Goal: Task Accomplishment & Management: Manage account settings

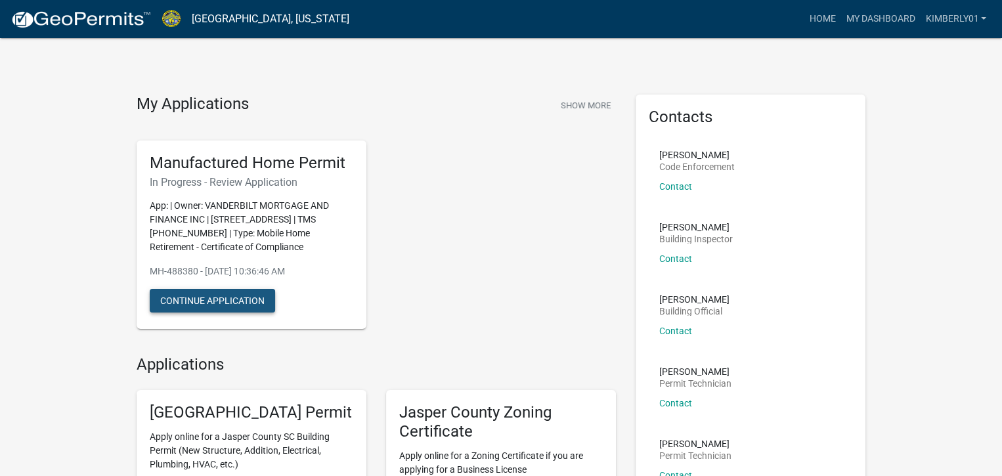
click at [235, 297] on button "Continue Application" at bounding box center [212, 301] width 125 height 24
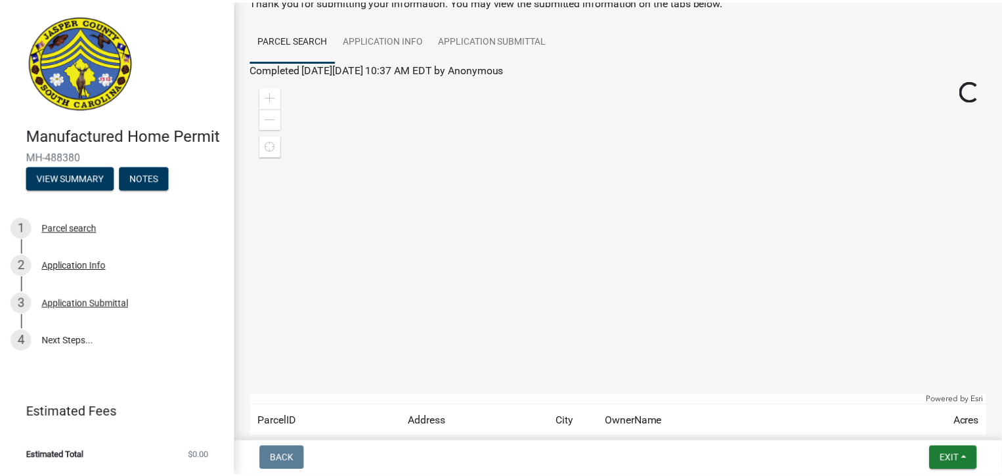
scroll to position [190, 0]
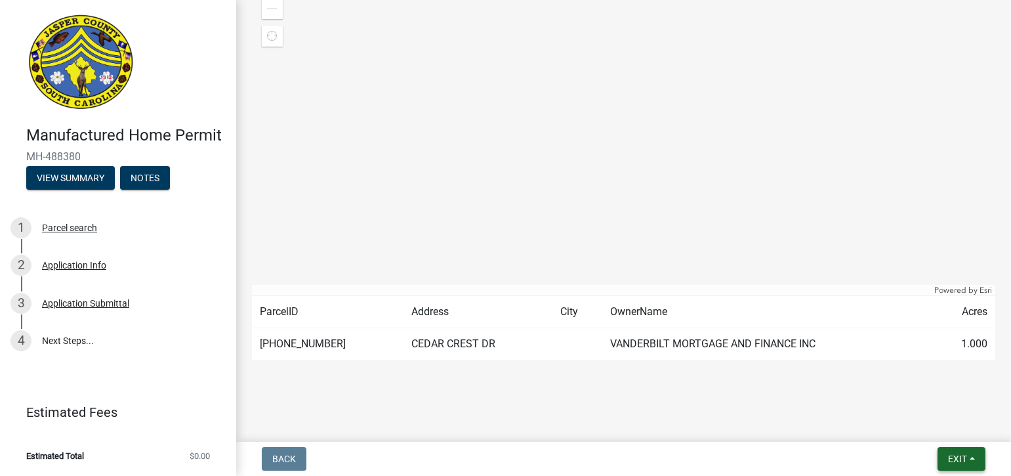
click at [968, 461] on button "Exit" at bounding box center [962, 459] width 48 height 24
click at [931, 419] on button "Save & Exit" at bounding box center [932, 425] width 105 height 32
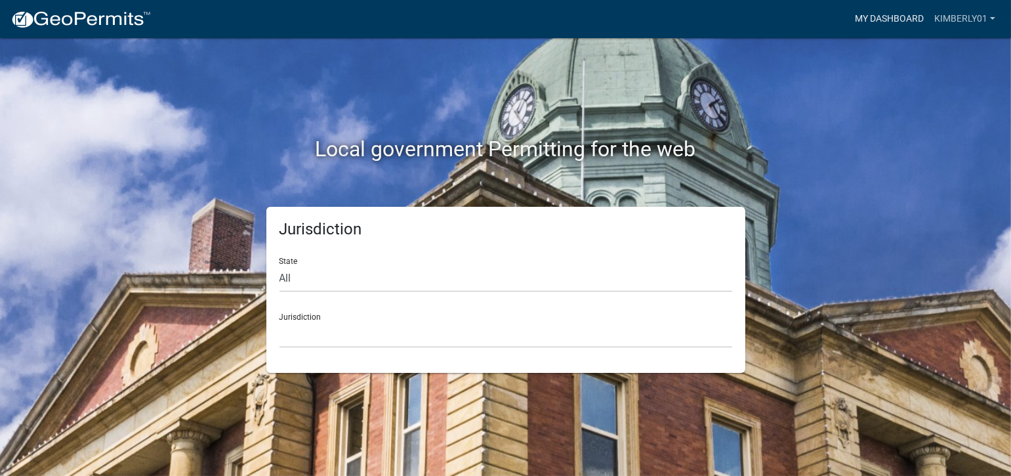
click at [904, 11] on link "My Dashboard" at bounding box center [889, 19] width 79 height 25
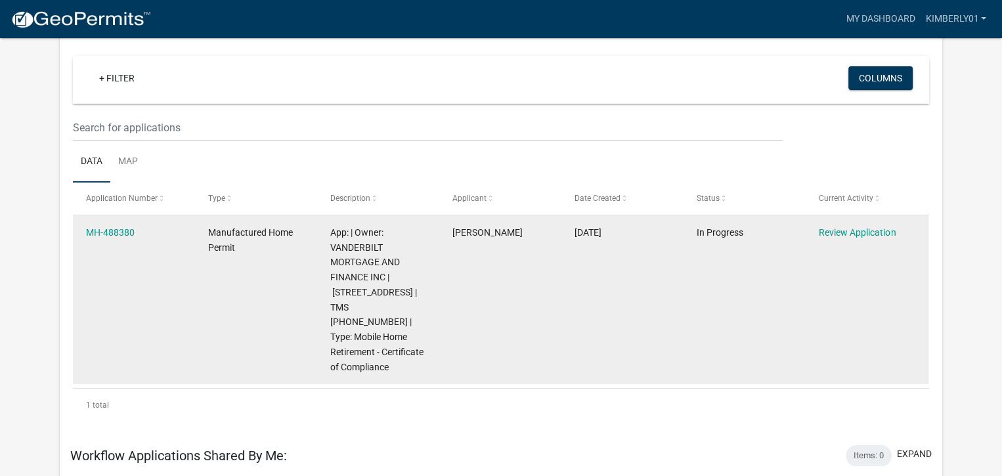
scroll to position [144, 0]
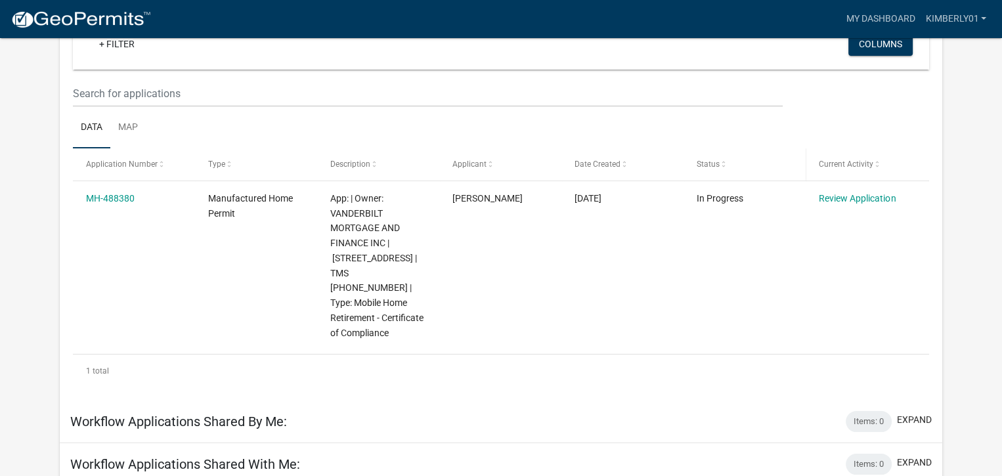
click at [722, 165] on span at bounding box center [723, 164] width 8 height 9
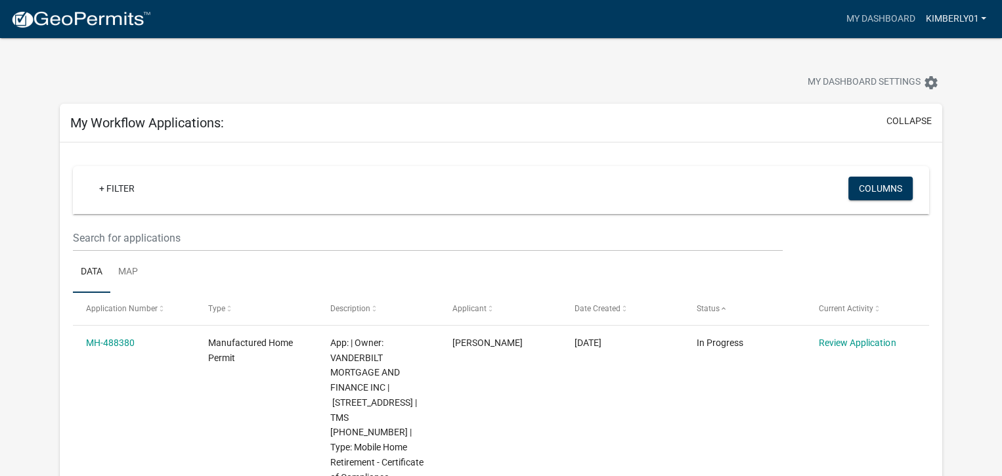
click at [948, 19] on link "kimberly01" at bounding box center [956, 19] width 72 height 25
click at [929, 57] on link "Account" at bounding box center [938, 54] width 105 height 32
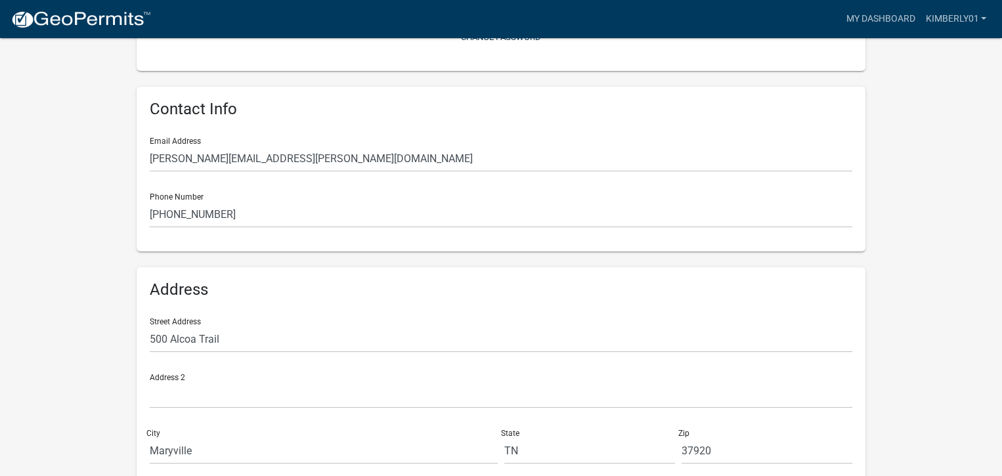
scroll to position [157, 0]
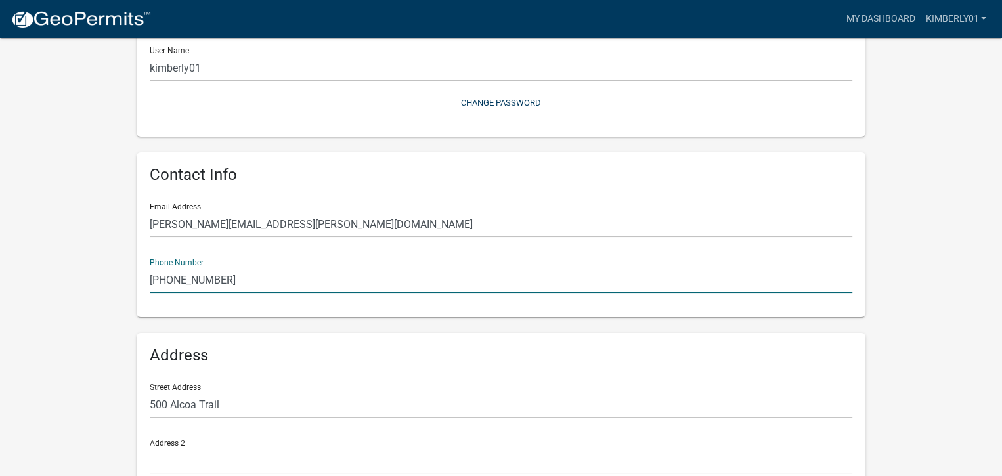
click at [339, 293] on input "[PHONE_NUMBER]" at bounding box center [501, 279] width 702 height 27
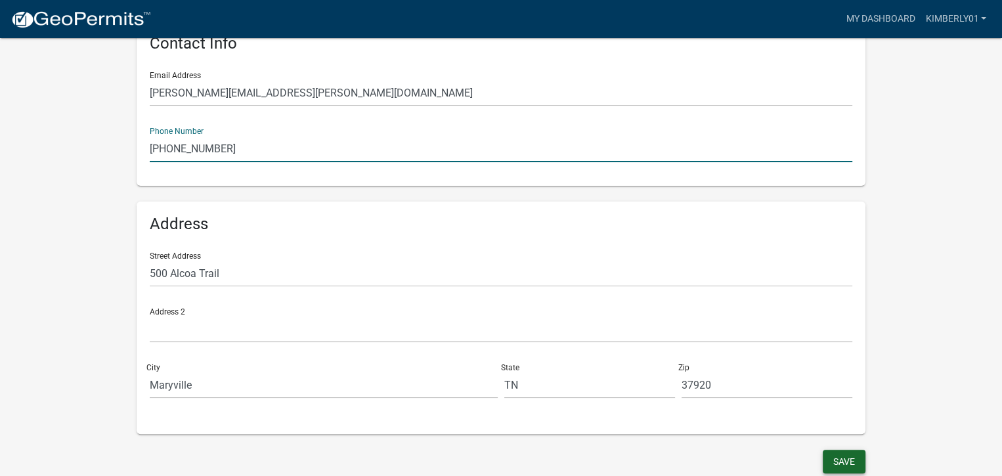
type input "[PHONE_NUMBER]"
click at [842, 465] on button "Save" at bounding box center [843, 462] width 43 height 24
